Goal: Task Accomplishment & Management: Use online tool/utility

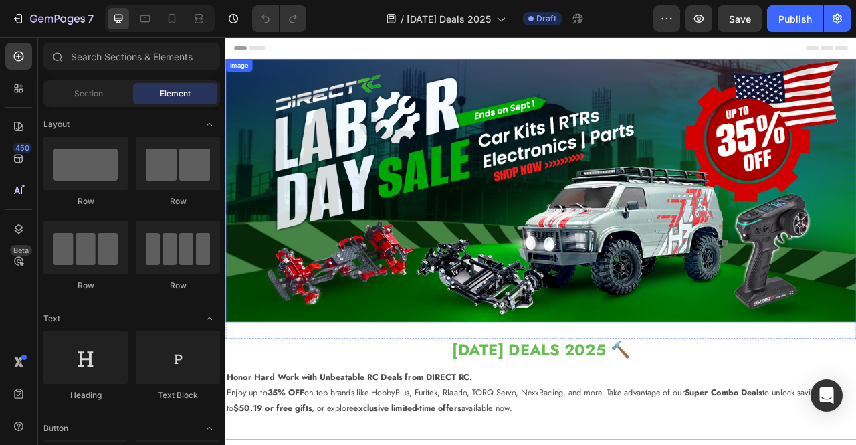
click at [495, 149] on img at bounding box center [626, 232] width 803 height 335
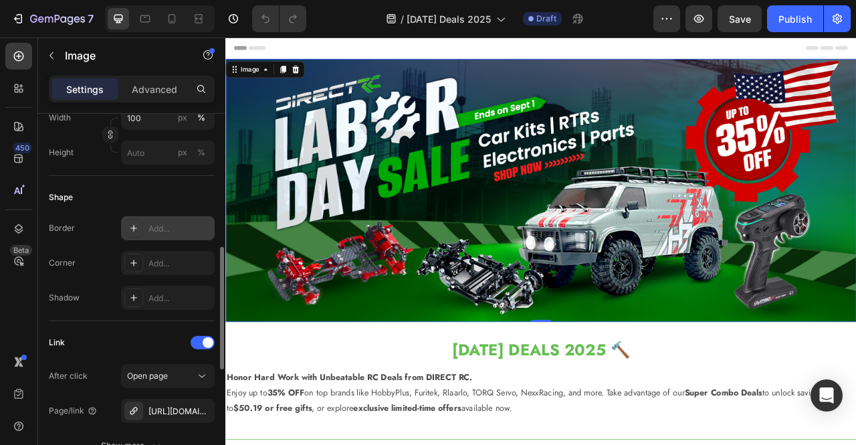
scroll to position [468, 0]
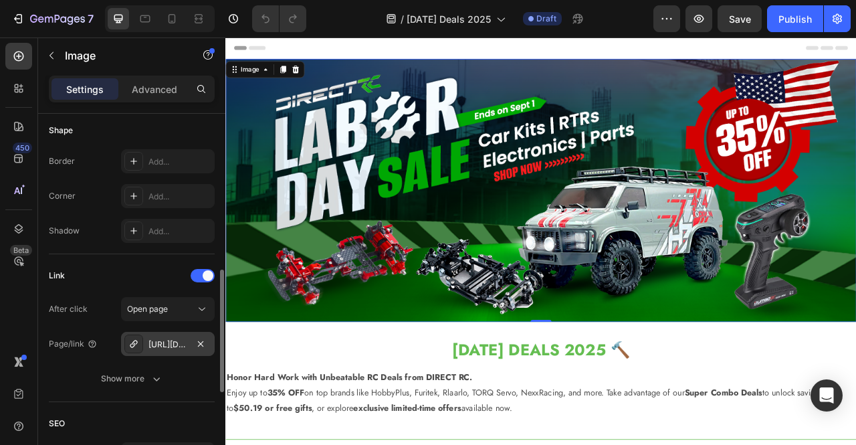
click at [183, 353] on div "[URL][DOMAIN_NAME]" at bounding box center [168, 344] width 94 height 24
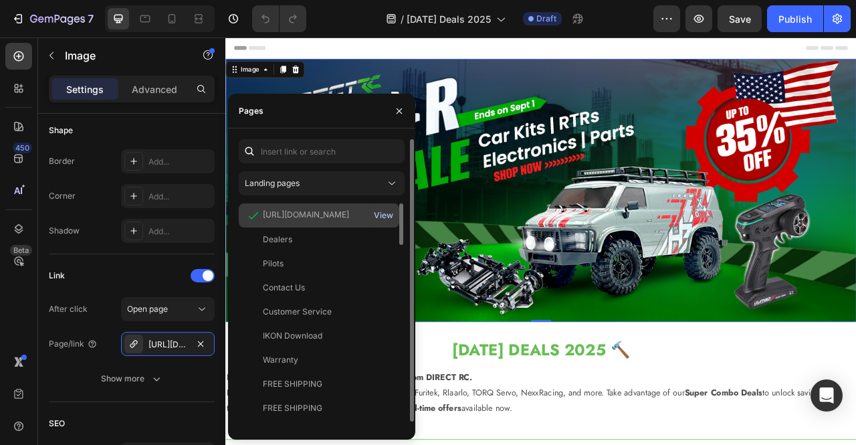
click at [391, 215] on div "View" at bounding box center [383, 215] width 19 height 12
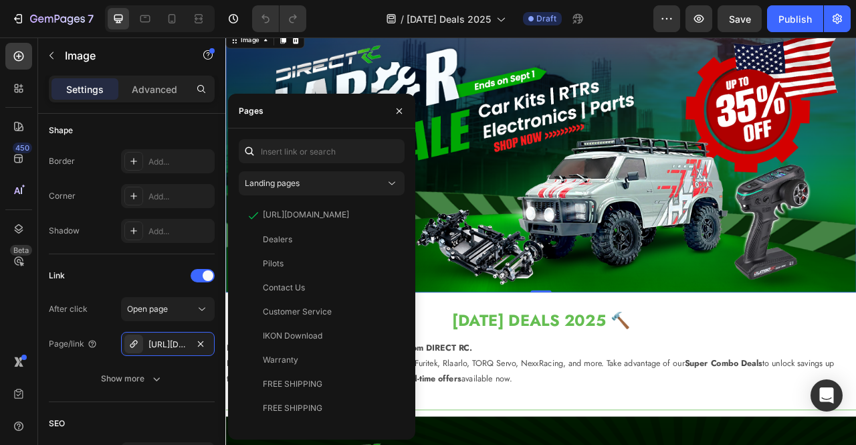
scroll to position [201, 0]
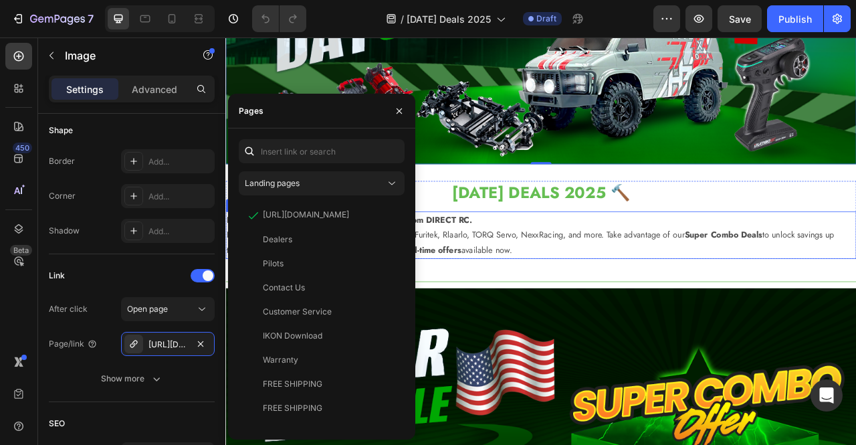
click at [622, 268] on p "Honor Hard Work with Unbeatable RC Deals from DIRECT RC. Enjoy up to 35% OFF on…" at bounding box center [627, 289] width 800 height 58
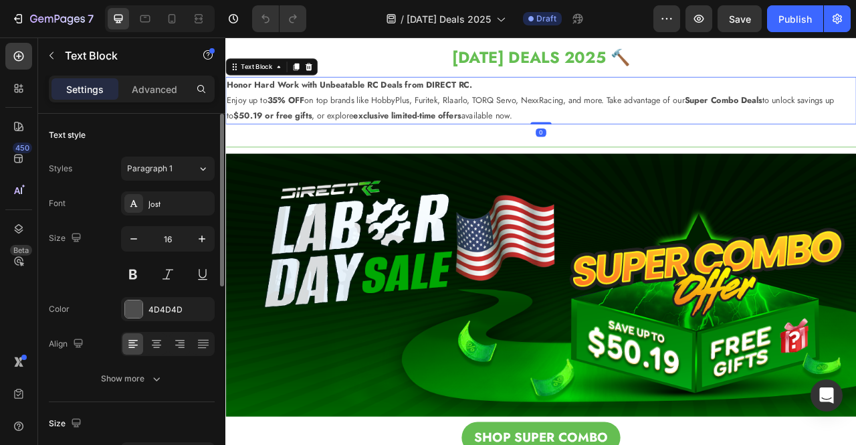
scroll to position [401, 0]
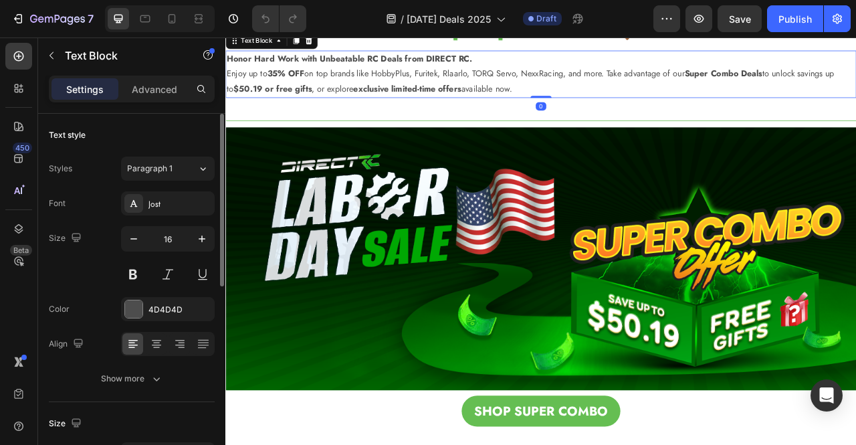
click at [624, 267] on img at bounding box center [626, 319] width 803 height 335
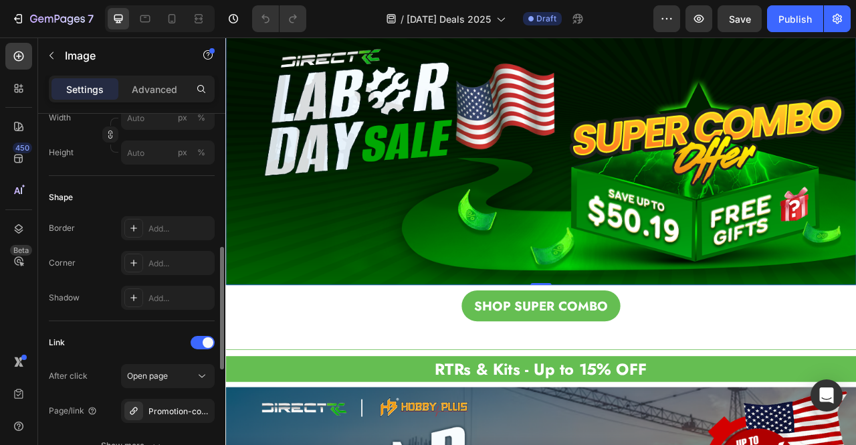
scroll to position [602, 0]
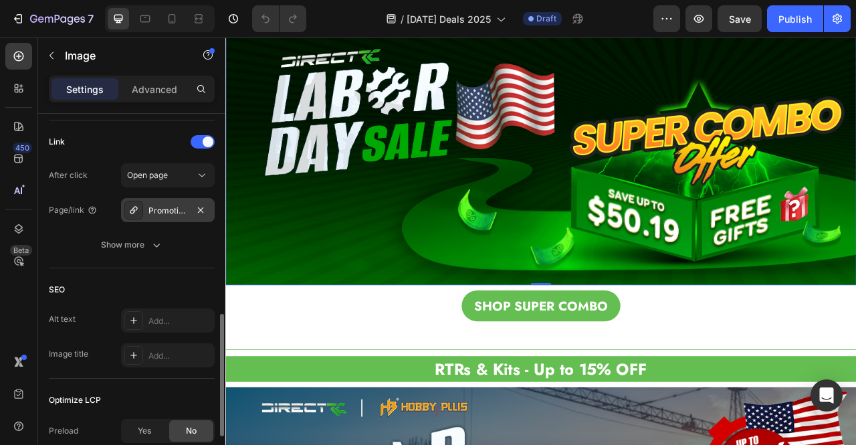
click at [175, 211] on div "Promotion-combo" at bounding box center [168, 211] width 39 height 12
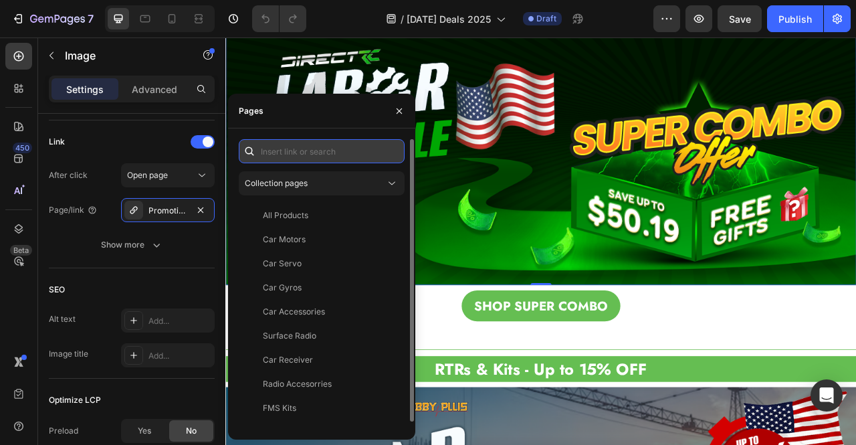
click at [335, 153] on input "text" at bounding box center [322, 151] width 166 height 24
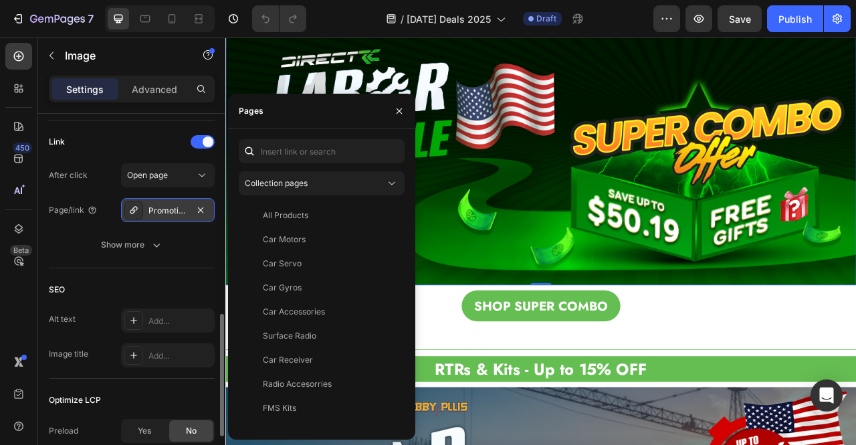
click at [155, 211] on div "Promotion-combo" at bounding box center [168, 211] width 39 height 12
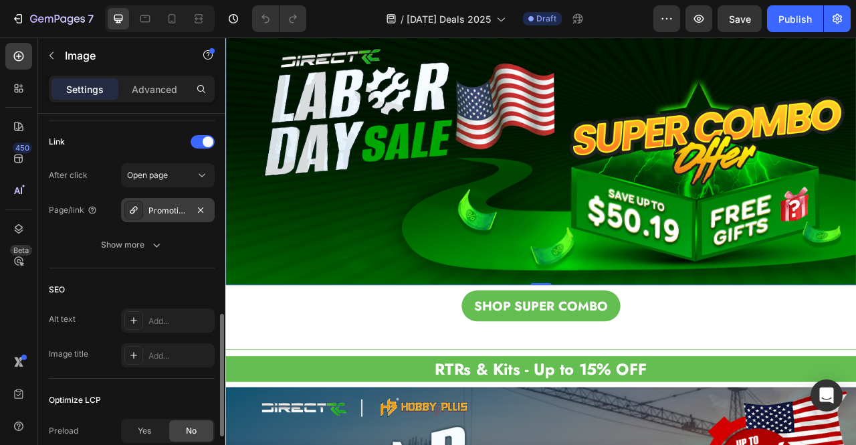
click at [155, 211] on div "Promotion-combo" at bounding box center [168, 211] width 39 height 12
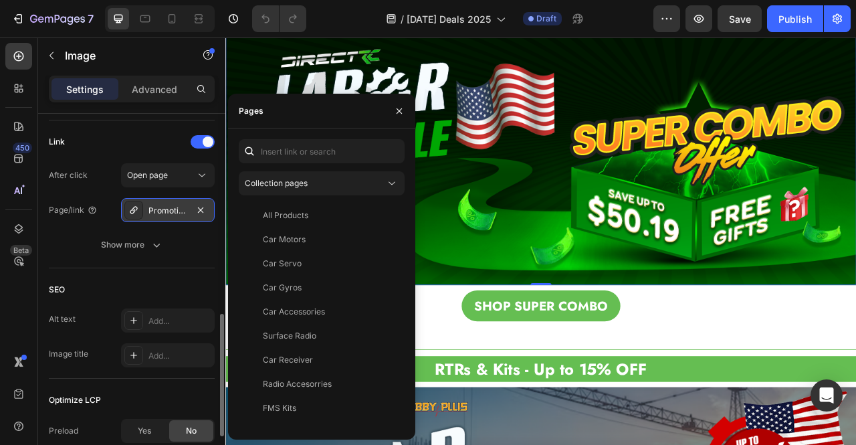
click at [136, 207] on icon at bounding box center [133, 209] width 7 height 7
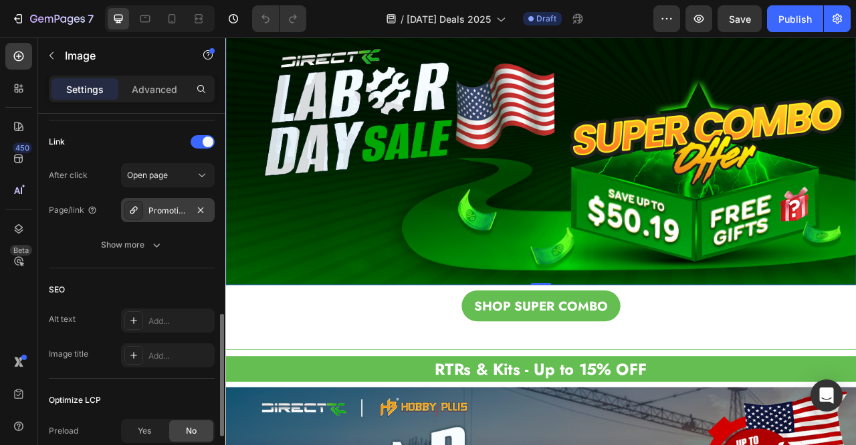
click at [136, 207] on icon at bounding box center [133, 209] width 7 height 7
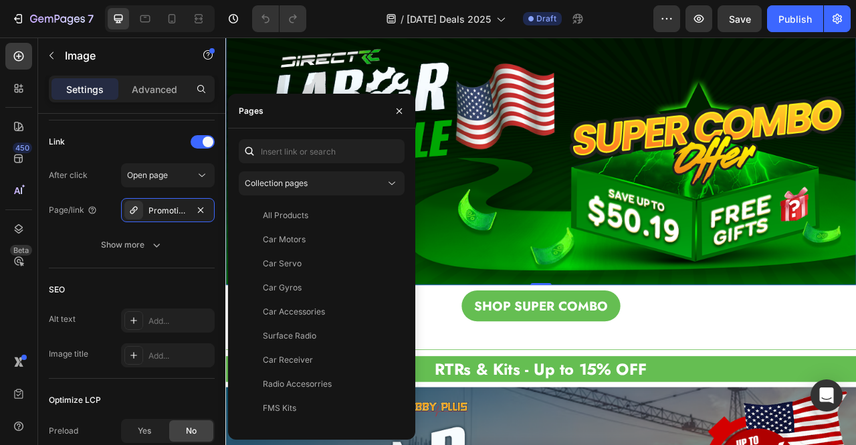
click at [665, 242] on img at bounding box center [626, 185] width 803 height 335
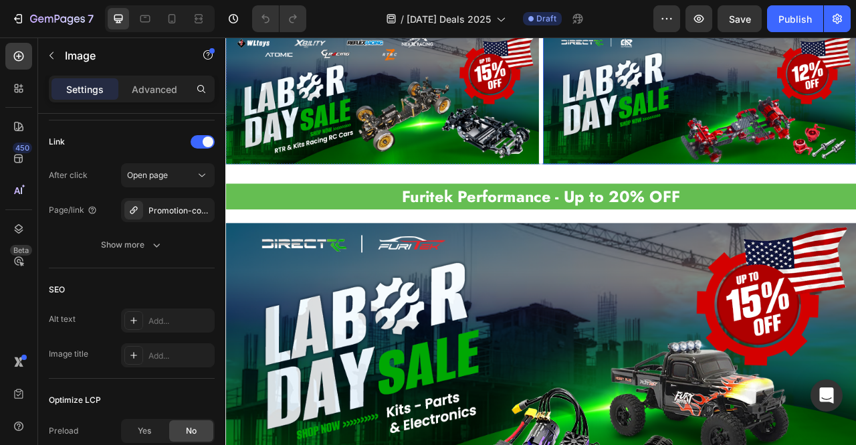
scroll to position [1739, 0]
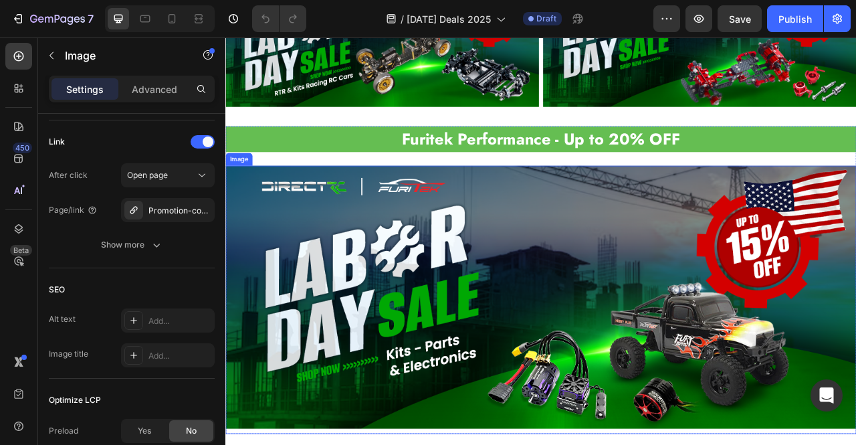
click at [642, 256] on img at bounding box center [626, 368] width 803 height 335
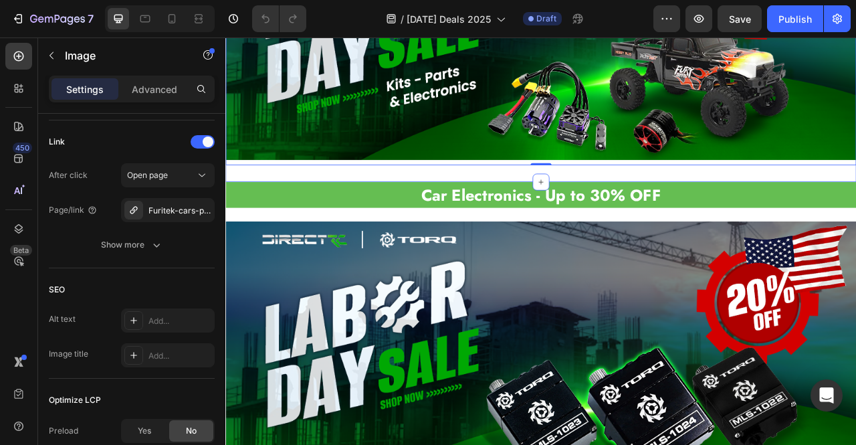
scroll to position [2141, 0]
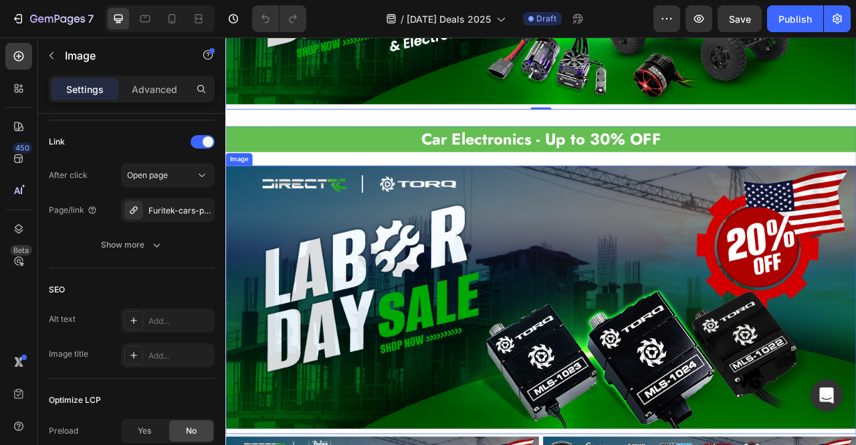
click at [616, 262] on img at bounding box center [626, 368] width 803 height 335
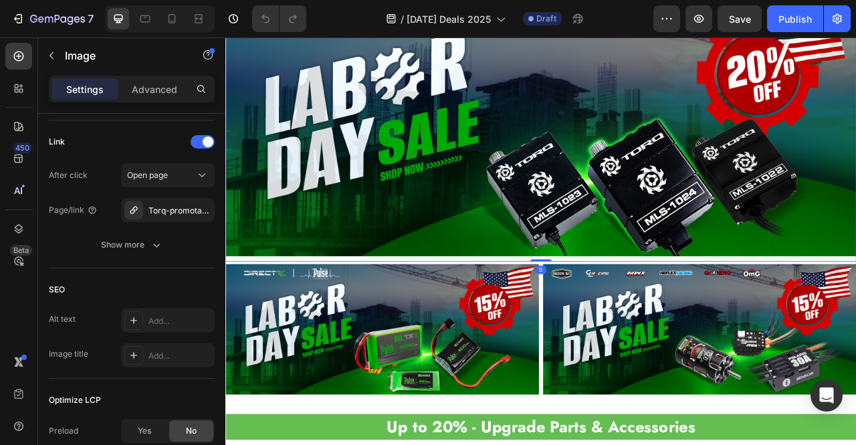
scroll to position [2408, 0]
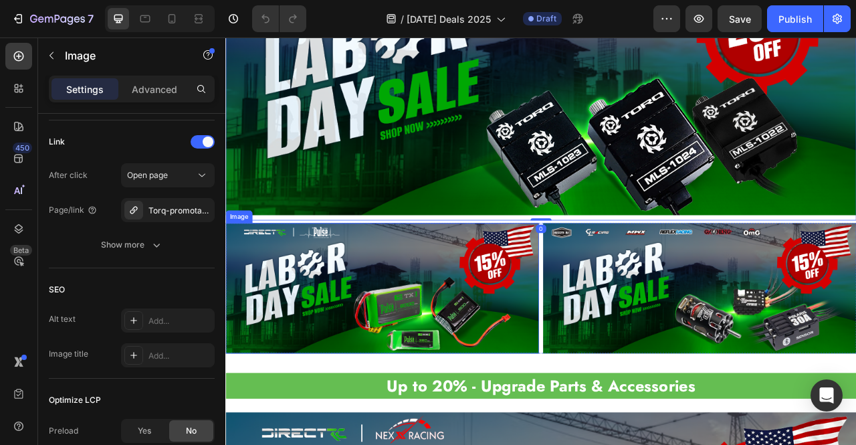
click at [518, 330] on img at bounding box center [424, 357] width 399 height 166
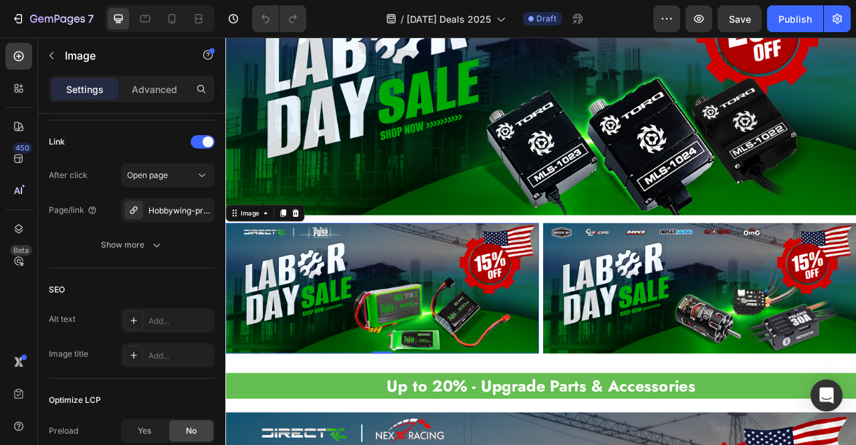
click at [417, 326] on img at bounding box center [424, 357] width 399 height 166
click at [167, 215] on div "Hobbywing-promotable" at bounding box center [168, 211] width 39 height 12
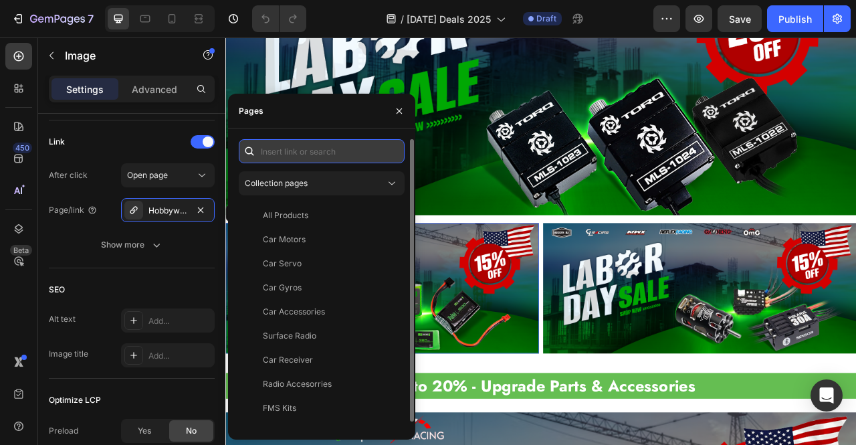
click at [300, 148] on input "text" at bounding box center [322, 151] width 166 height 24
paste input "PULSE Promotable"
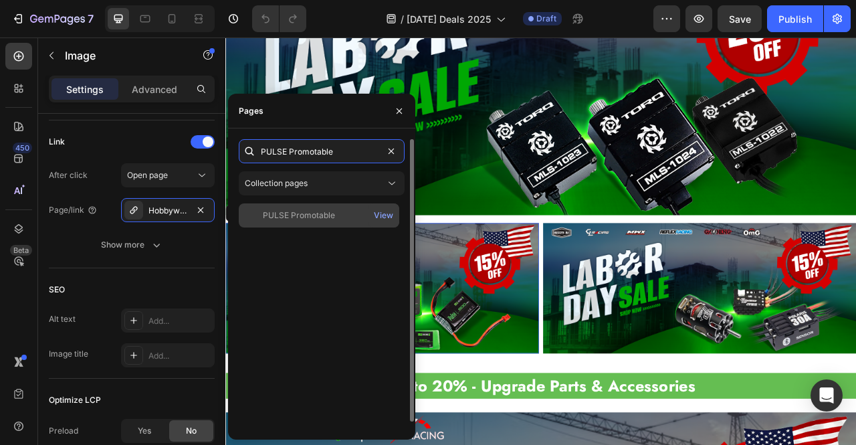
type input "PULSE Promotable"
click at [308, 220] on div "PULSE Promotable" at bounding box center [299, 215] width 72 height 12
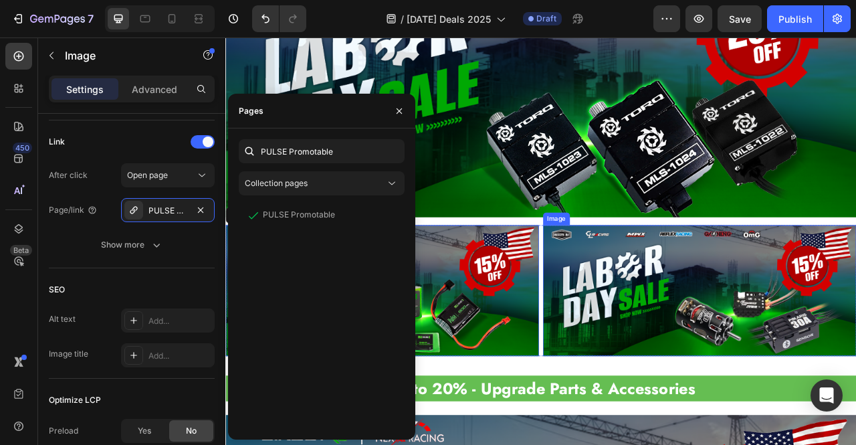
scroll to position [2074, 0]
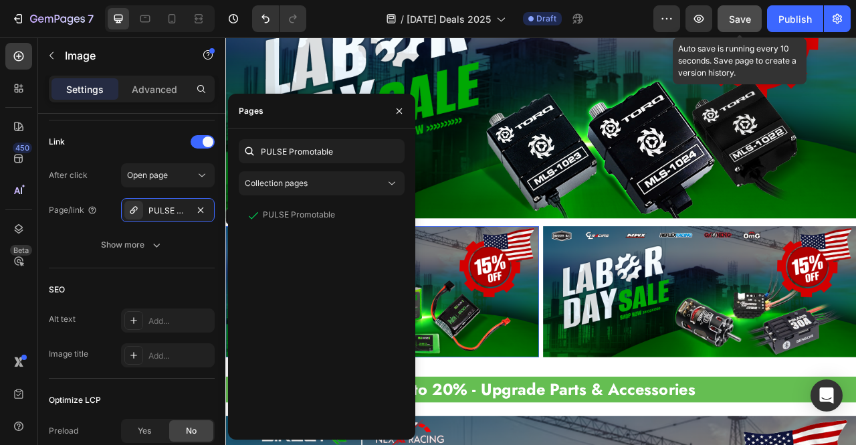
click at [737, 21] on span "Save" at bounding box center [740, 18] width 22 height 11
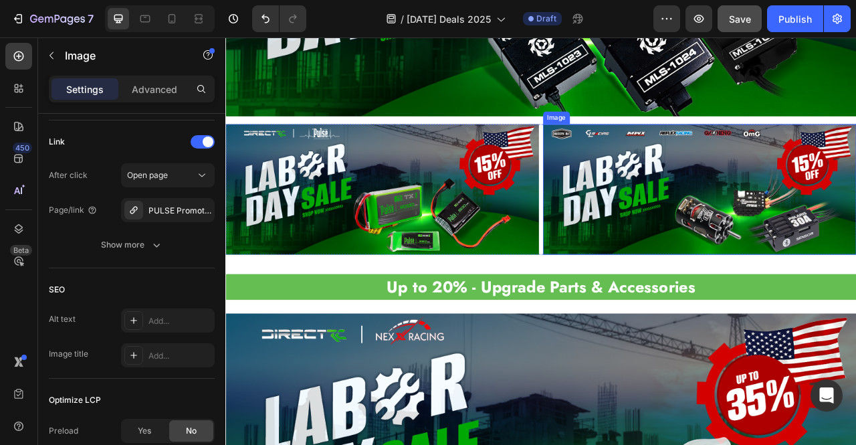
scroll to position [2534, 0]
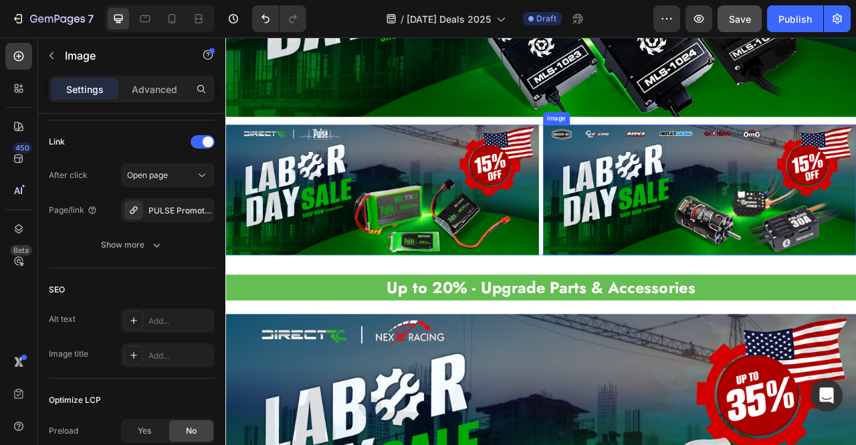
click at [812, 206] on img at bounding box center [829, 232] width 399 height 166
click at [736, 241] on img at bounding box center [829, 232] width 399 height 166
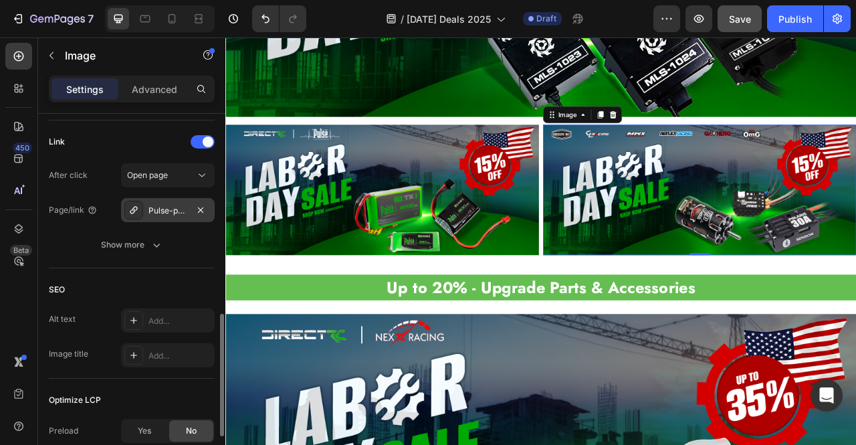
click at [173, 208] on div "Pulse-promotable" at bounding box center [168, 211] width 39 height 12
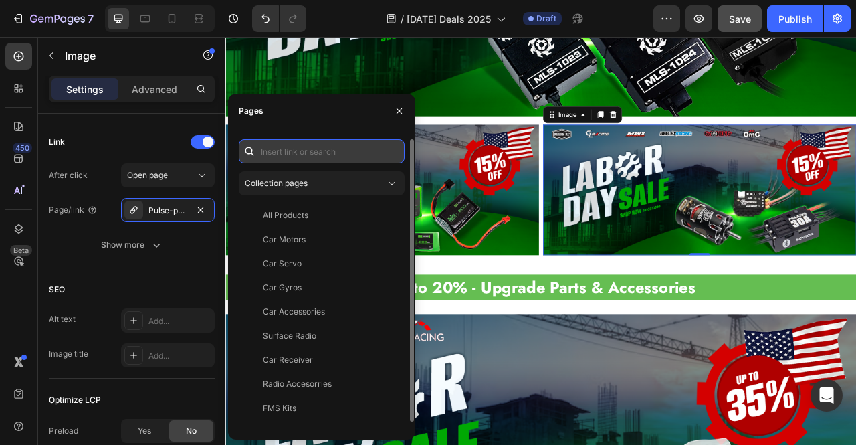
click at [280, 149] on input "text" at bounding box center [322, 151] width 166 height 24
paste input "Car Electronics Promotion"
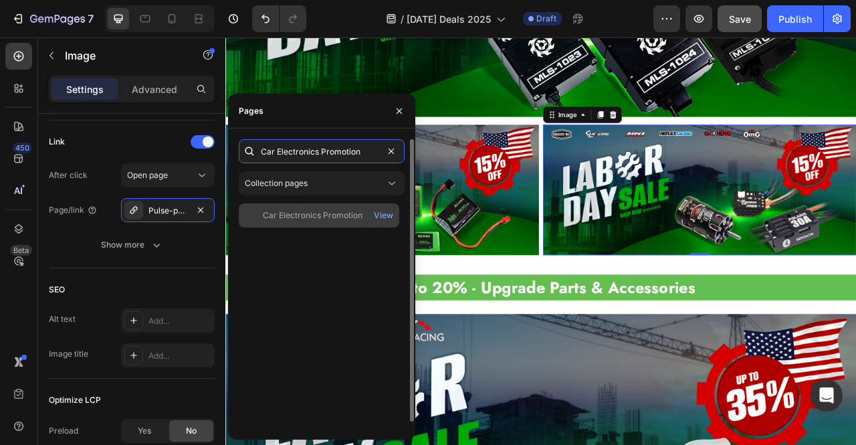
type input "Car Electronics Promotion"
click at [310, 217] on div "Car Electronics Promotion" at bounding box center [313, 215] width 100 height 12
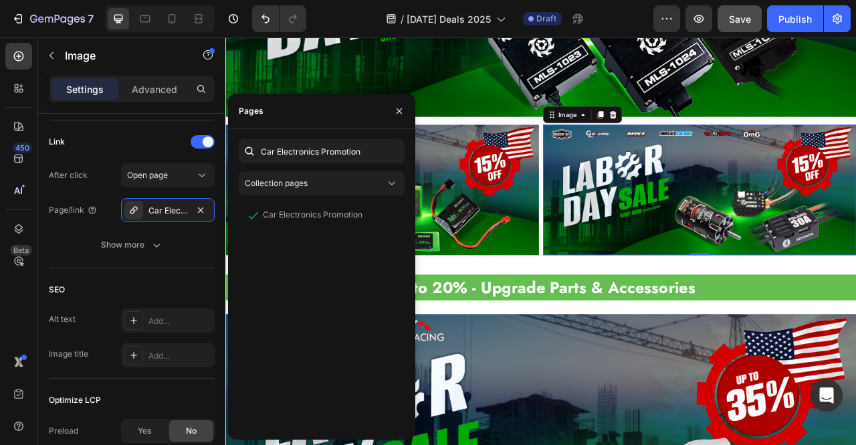
scroll to position [2601, 0]
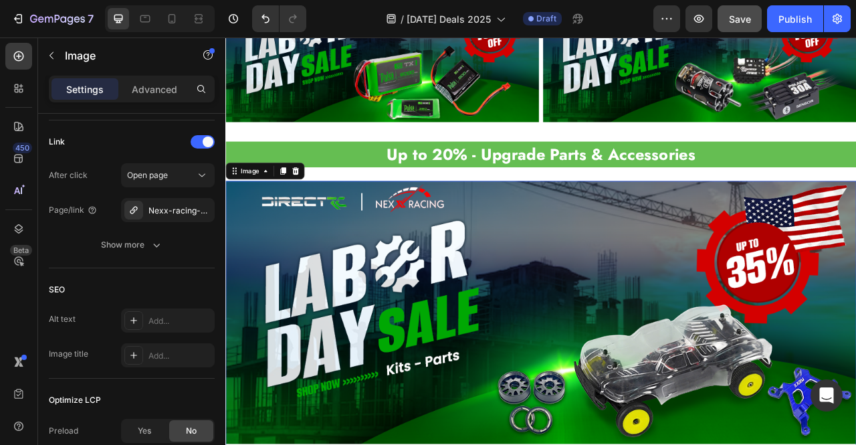
scroll to position [2734, 0]
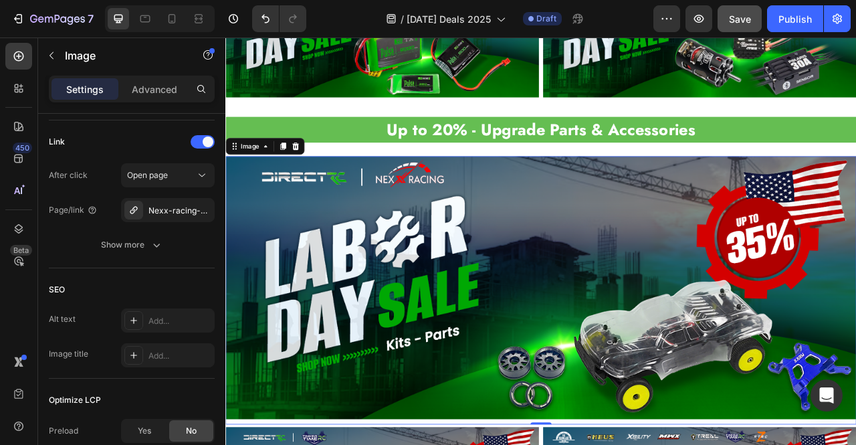
click at [458, 243] on img at bounding box center [626, 356] width 803 height 335
click at [174, 213] on div "Nexx-racing-promotable" at bounding box center [168, 211] width 39 height 12
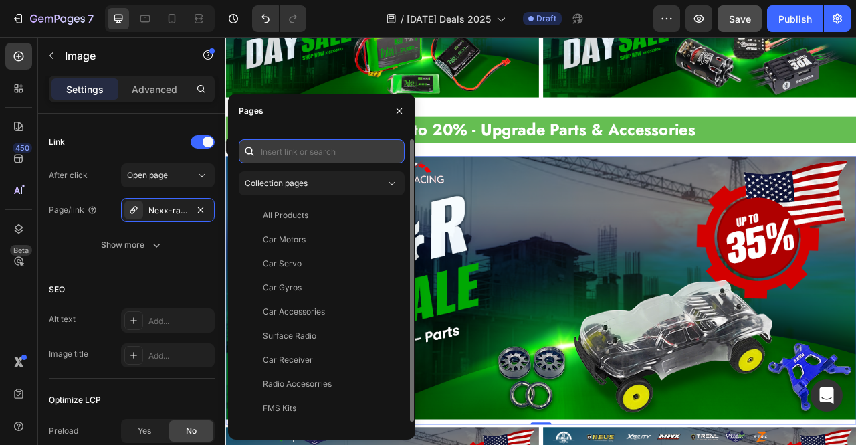
click at [301, 150] on input "text" at bounding box center [322, 151] width 166 height 24
paste input "NexxRacing Promotable"
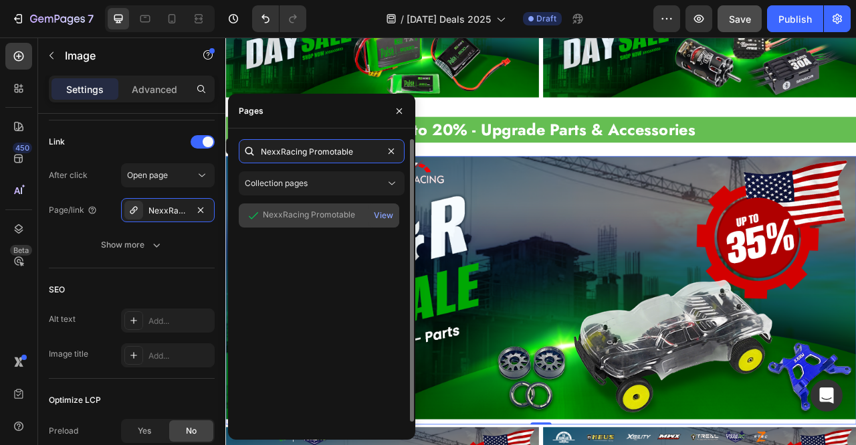
type input "NexxRacing Promotable"
click at [333, 207] on div "NexxRacing Promotable View" at bounding box center [319, 215] width 161 height 24
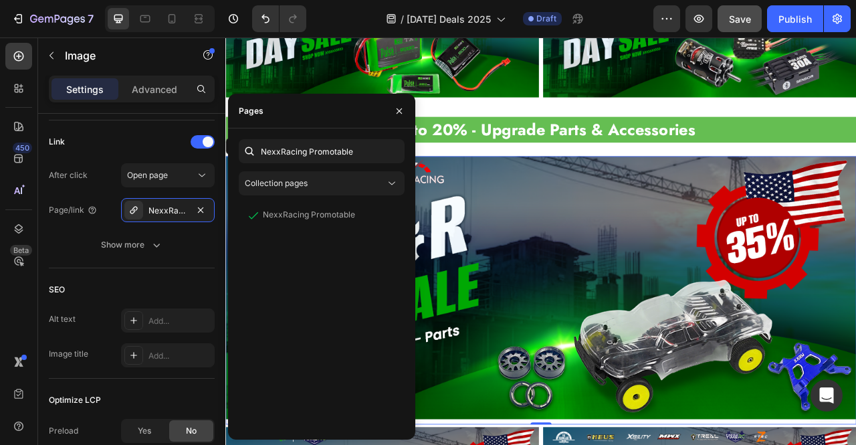
click at [628, 271] on img at bounding box center [626, 356] width 803 height 335
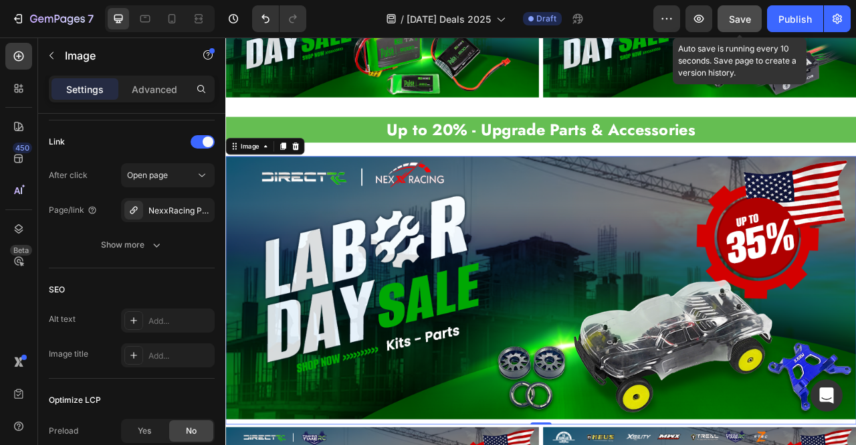
click at [740, 21] on span "Save" at bounding box center [740, 18] width 22 height 11
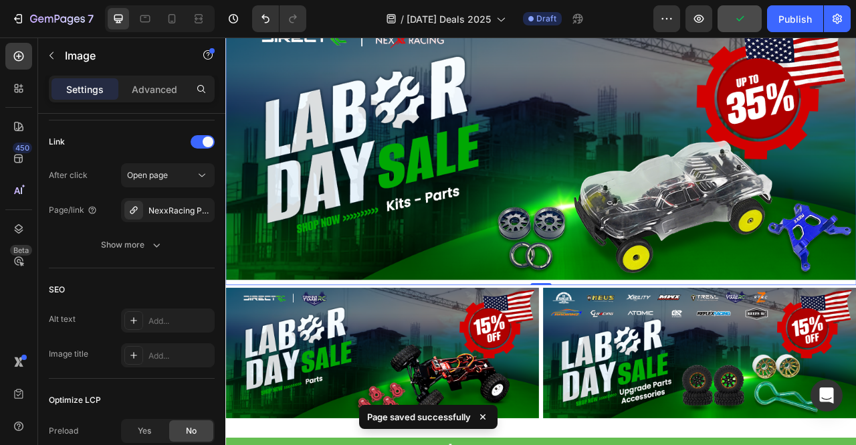
scroll to position [2935, 0]
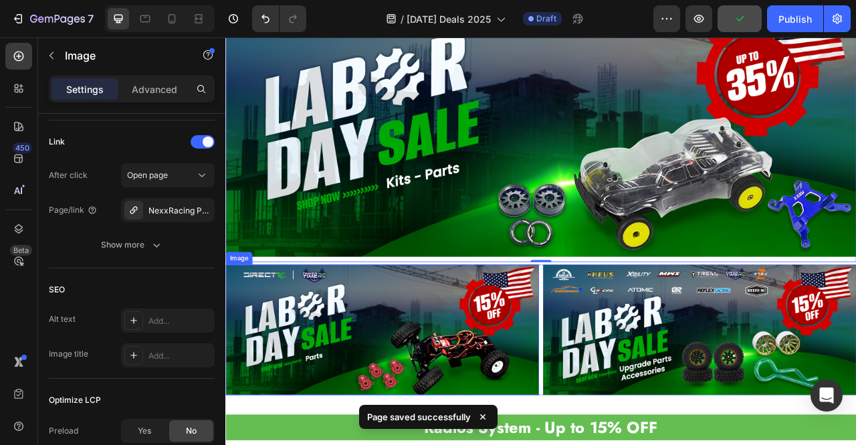
click at [493, 377] on img at bounding box center [424, 409] width 399 height 166
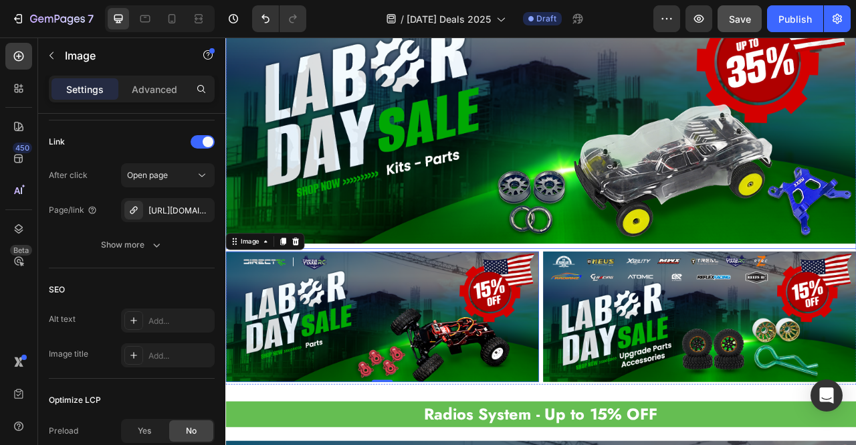
scroll to position [3002, 0]
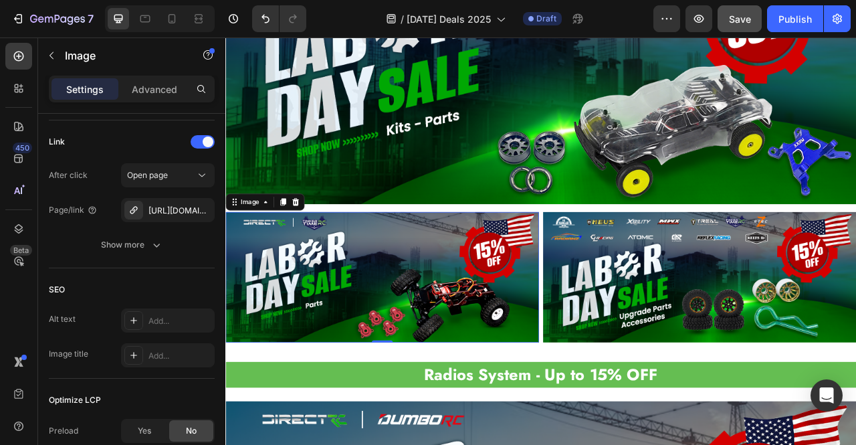
click at [472, 322] on img at bounding box center [424, 343] width 399 height 166
click at [164, 209] on div "[URL][DOMAIN_NAME]" at bounding box center [168, 211] width 39 height 12
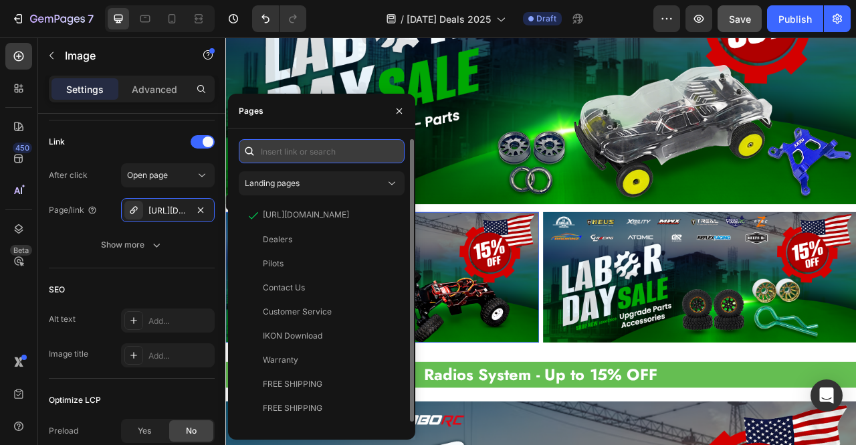
click at [309, 153] on input "text" at bounding box center [322, 151] width 166 height 24
paste input "TinkerTimeRC Promotable"
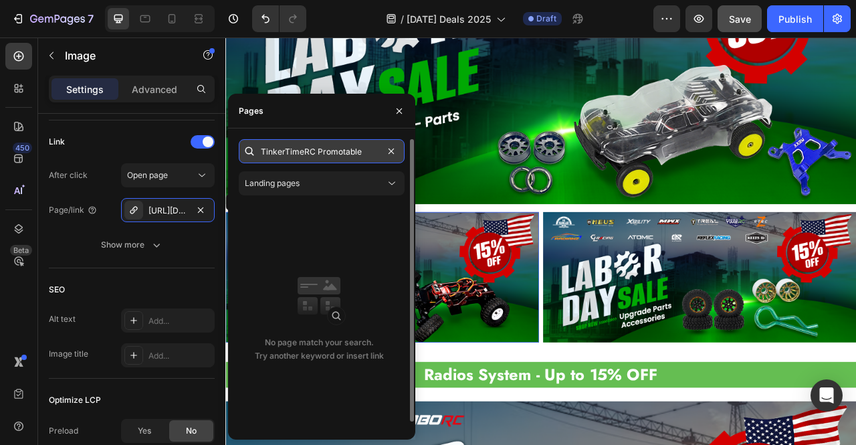
click at [355, 151] on input "TinkerTimeRC Promotable" at bounding box center [322, 151] width 166 height 24
paste input "[URL][DOMAIN_NAME]"
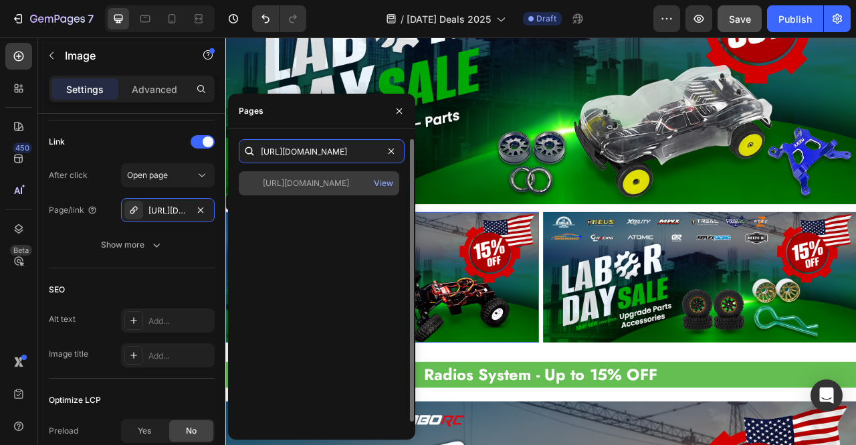
type input "[URL][DOMAIN_NAME]"
click at [346, 181] on div "[URL][DOMAIN_NAME]" at bounding box center [306, 183] width 86 height 12
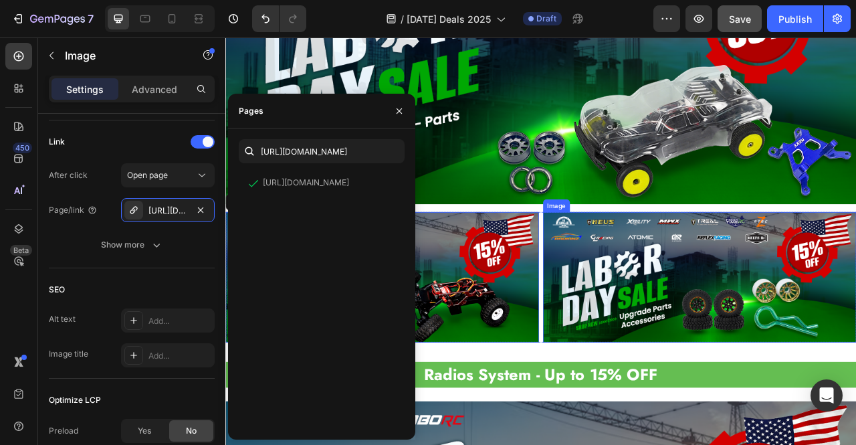
click at [834, 354] on img at bounding box center [829, 343] width 399 height 166
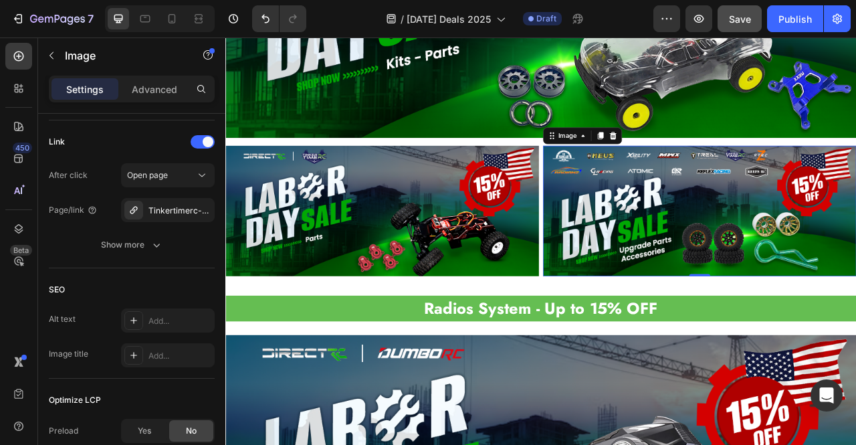
scroll to position [3069, 0]
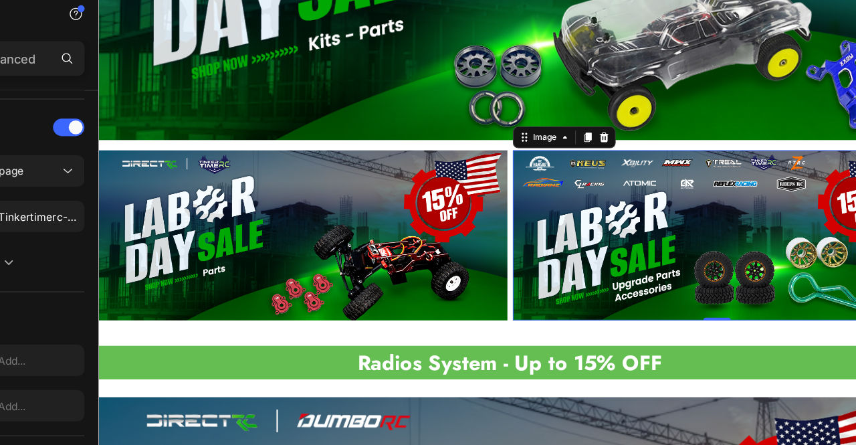
click at [630, 187] on img at bounding box center [701, 230] width 399 height 166
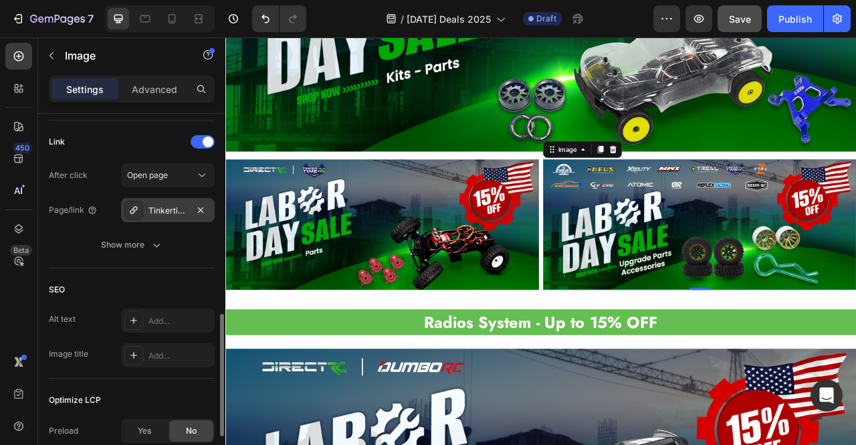
click at [172, 215] on div "Tinkertimerc-promotable" at bounding box center [168, 211] width 39 height 12
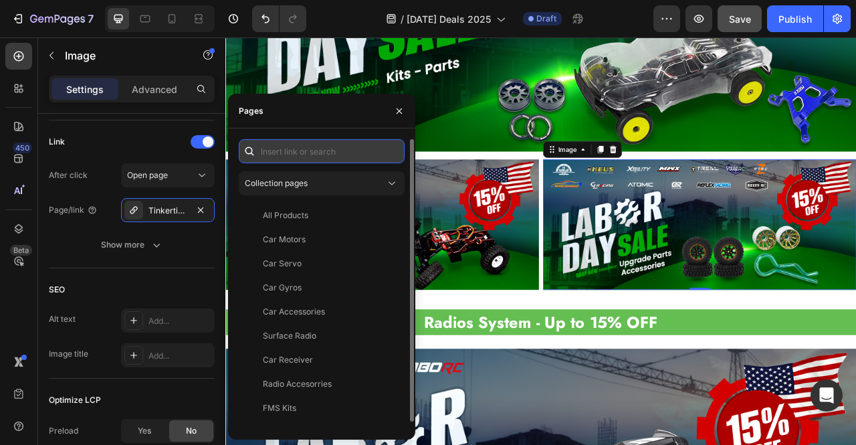
click at [305, 147] on input "text" at bounding box center [322, 151] width 166 height 24
paste input "[URL][DOMAIN_NAME]"
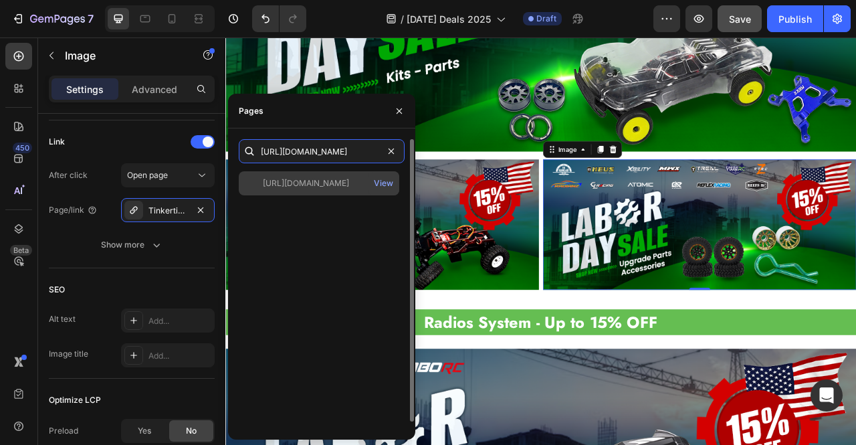
type input "[URL][DOMAIN_NAME]"
click at [304, 179] on div "[URL][DOMAIN_NAME]" at bounding box center [306, 183] width 86 height 12
click at [278, 179] on div "[URL][DOMAIN_NAME]" at bounding box center [306, 183] width 86 height 12
click at [261, 186] on div at bounding box center [253, 183] width 19 height 12
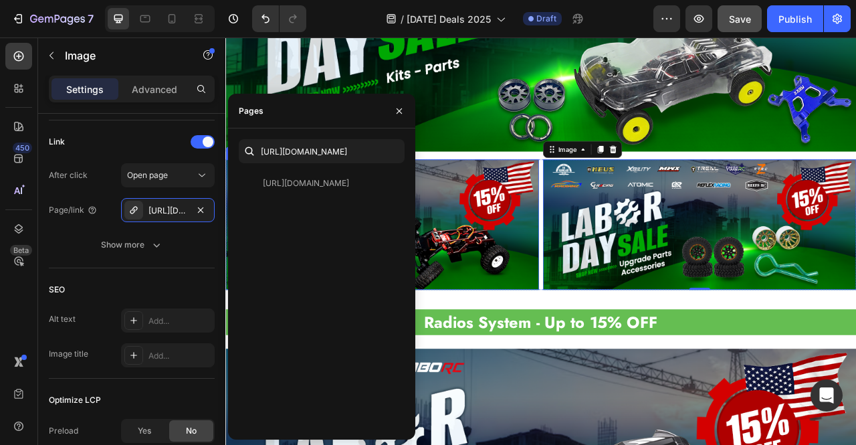
click at [545, 278] on img at bounding box center [424, 276] width 399 height 166
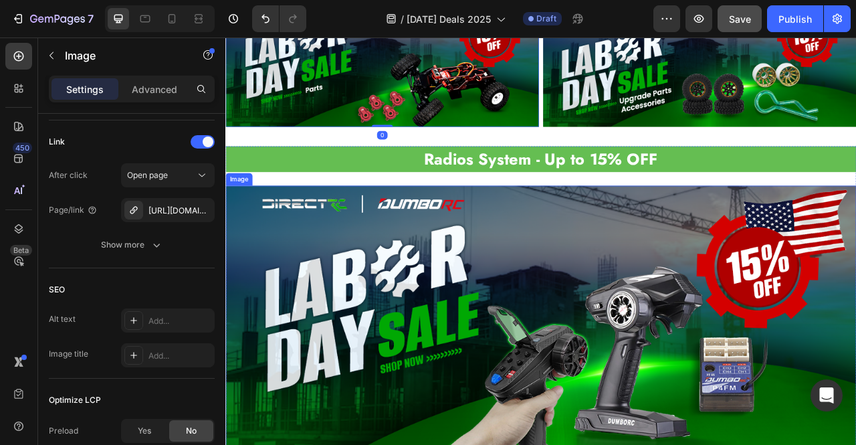
scroll to position [3336, 0]
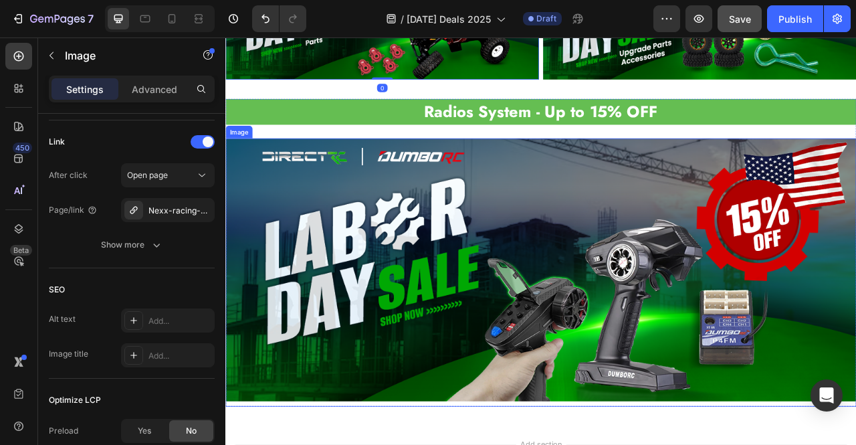
click at [553, 281] on img at bounding box center [626, 333] width 803 height 335
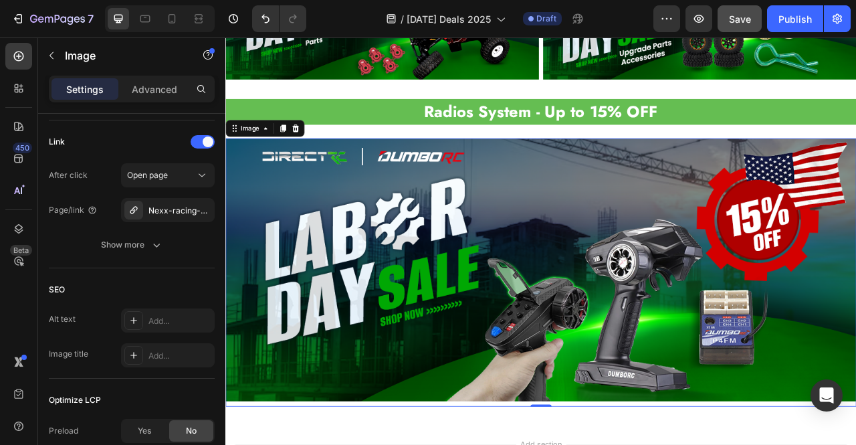
click at [569, 213] on img at bounding box center [626, 333] width 803 height 335
click at [157, 211] on div "Nexx-racing-promotable" at bounding box center [168, 211] width 39 height 12
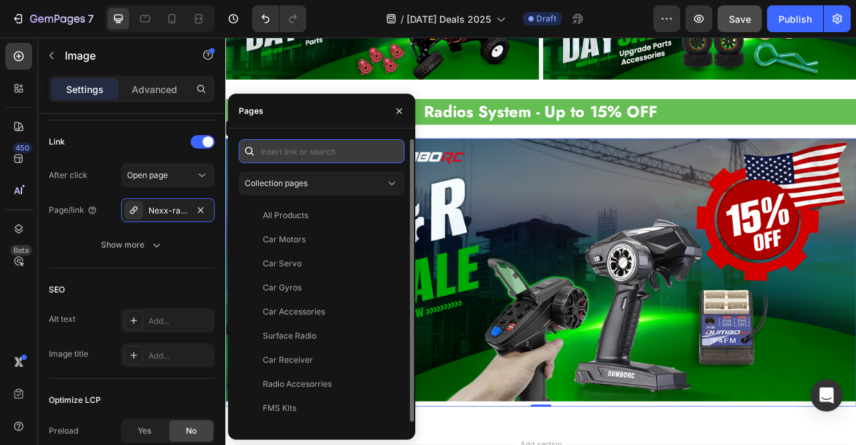
click at [328, 144] on input "text" at bounding box center [322, 151] width 166 height 24
paste input "[URL][DOMAIN_NAME]"
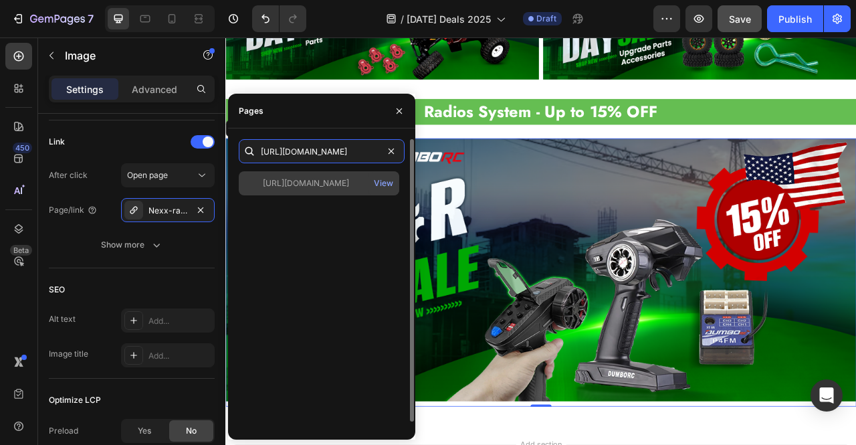
type input "[URL][DOMAIN_NAME]"
click at [312, 191] on div "[URL][DOMAIN_NAME] View" at bounding box center [319, 183] width 161 height 24
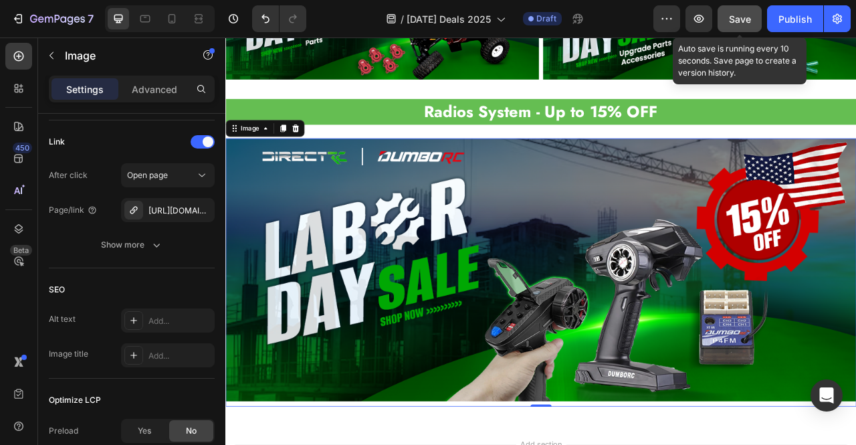
click at [750, 17] on span "Save" at bounding box center [740, 18] width 22 height 11
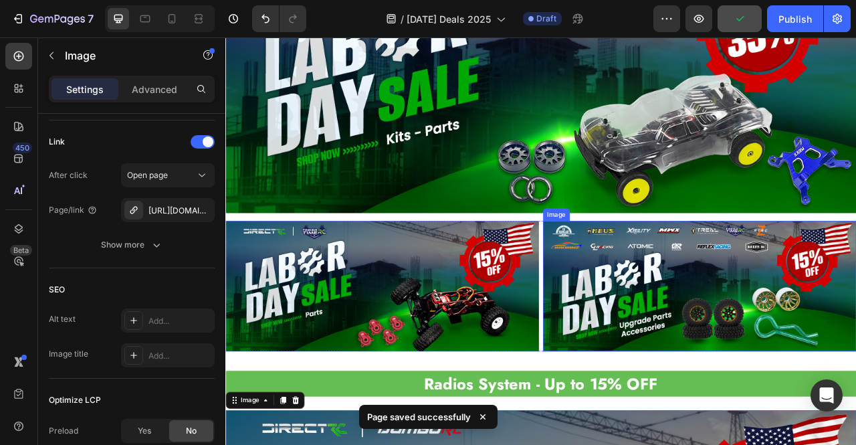
scroll to position [2868, 0]
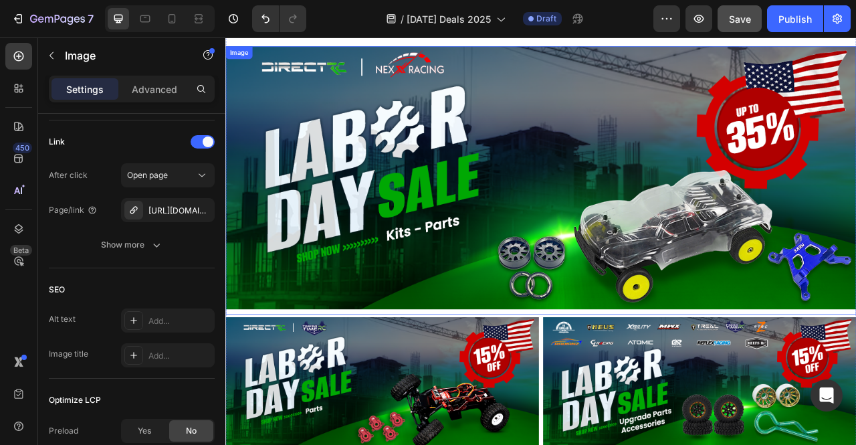
click at [739, 25] on div "Save" at bounding box center [740, 19] width 22 height 14
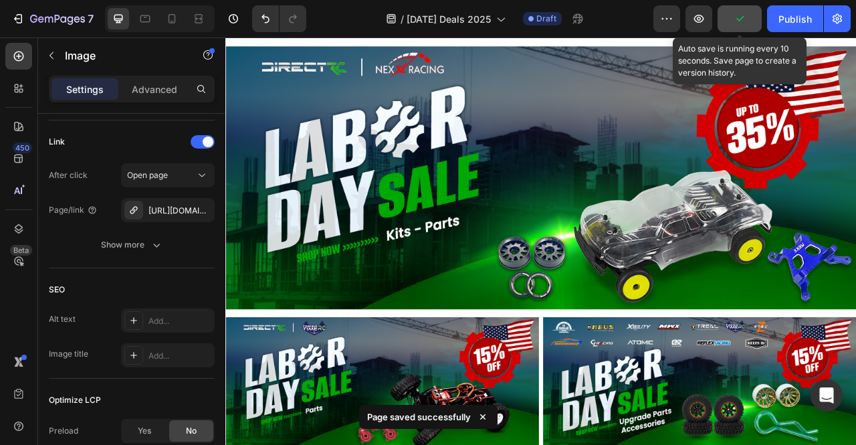
click at [739, 19] on icon "button" at bounding box center [740, 18] width 7 height 5
